Goal: Information Seeking & Learning: Learn about a topic

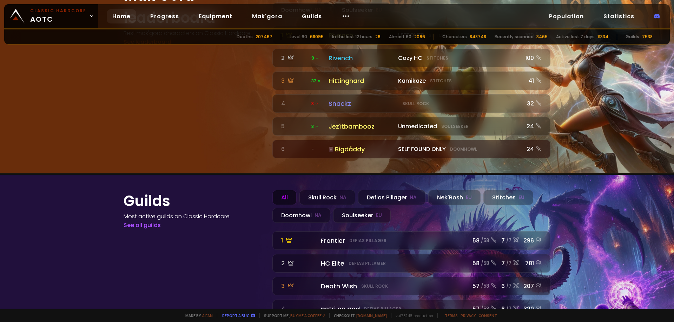
scroll to position [772, 0]
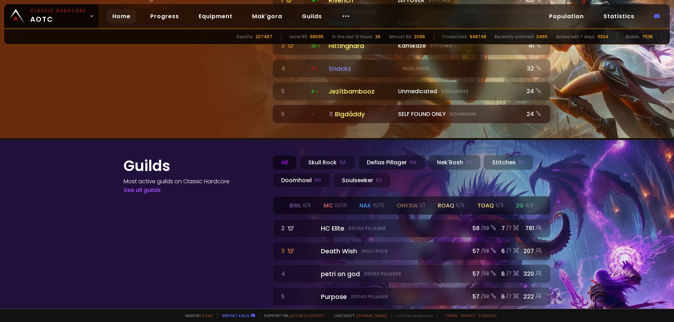
click at [345, 197] on div "bwl 8 / 8 mc 10 / 10 nax 15 / 15 onyxia 1 / 1 roaq 6 / 6 toaq 9 / 9 zg 9 / 9" at bounding box center [411, 206] width 277 height 18
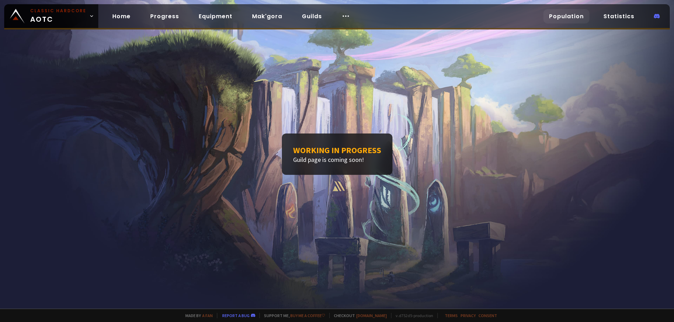
click at [552, 20] on link "Population" at bounding box center [566, 16] width 46 height 14
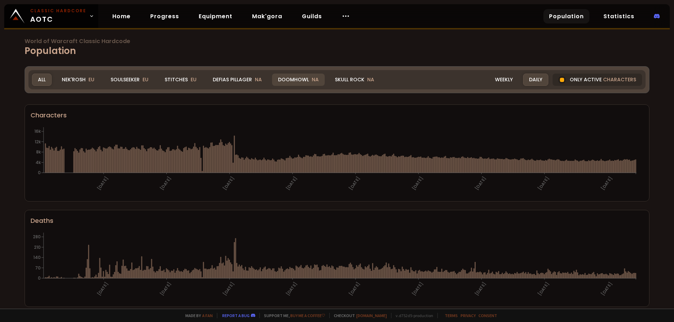
click at [288, 75] on div "Doomhowl NA" at bounding box center [298, 80] width 53 height 12
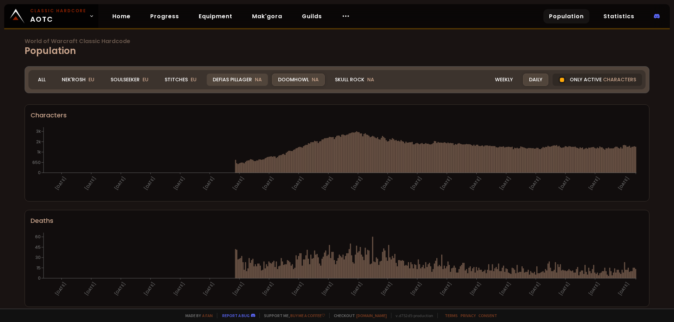
click at [234, 74] on div "Defias Pillager NA" at bounding box center [237, 80] width 61 height 12
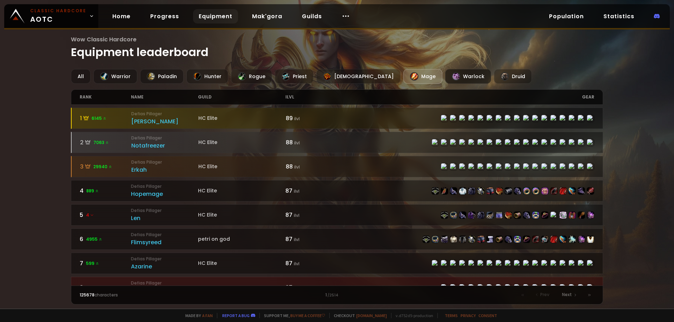
click at [445, 76] on div "Warlock" at bounding box center [468, 76] width 46 height 15
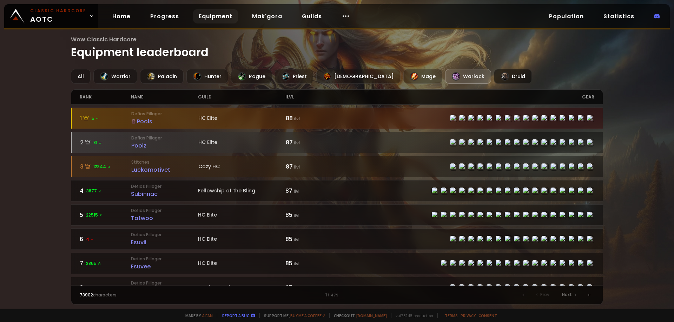
click at [500, 74] on div at bounding box center [504, 76] width 8 height 8
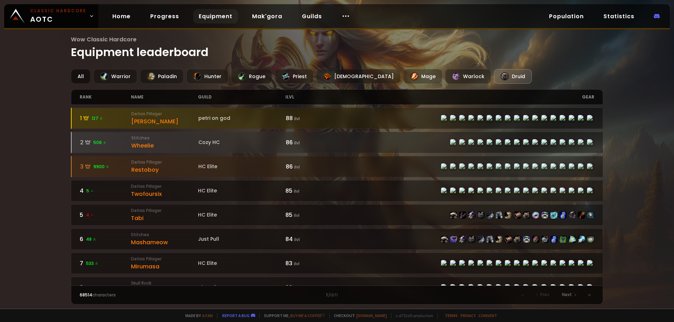
click at [85, 76] on div "All" at bounding box center [81, 76] width 20 height 15
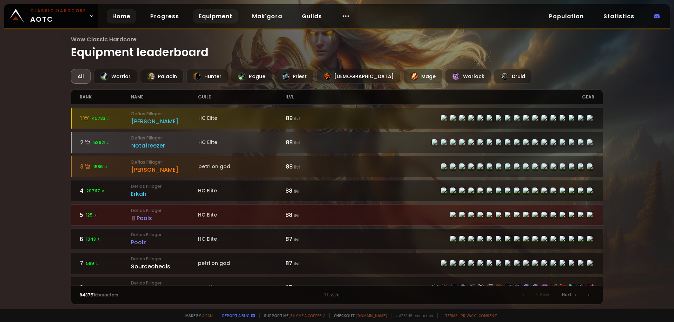
click at [121, 18] on link "Home" at bounding box center [121, 16] width 29 height 14
